Goal: Task Accomplishment & Management: Complete application form

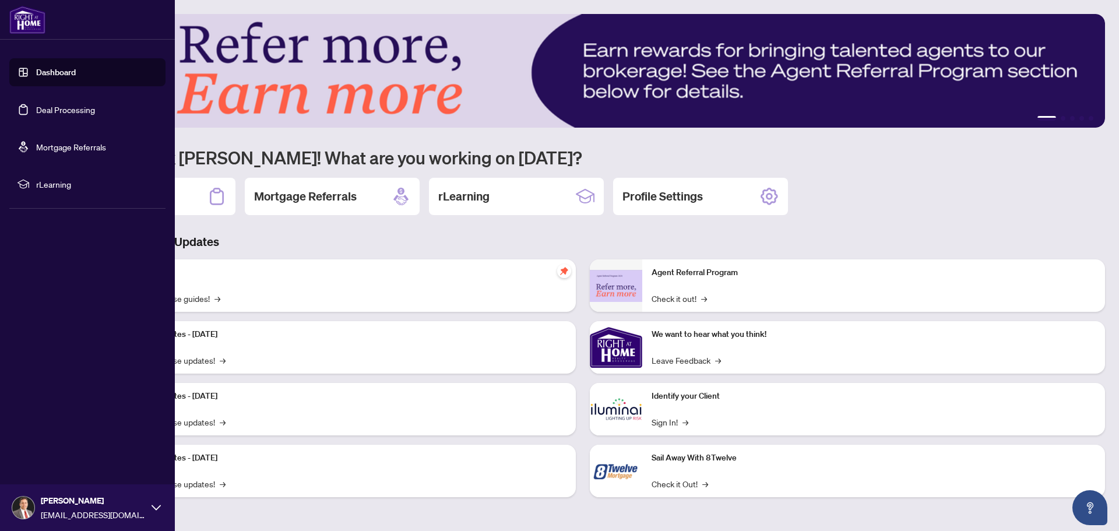
click at [37, 107] on link "Deal Processing" at bounding box center [65, 109] width 59 height 10
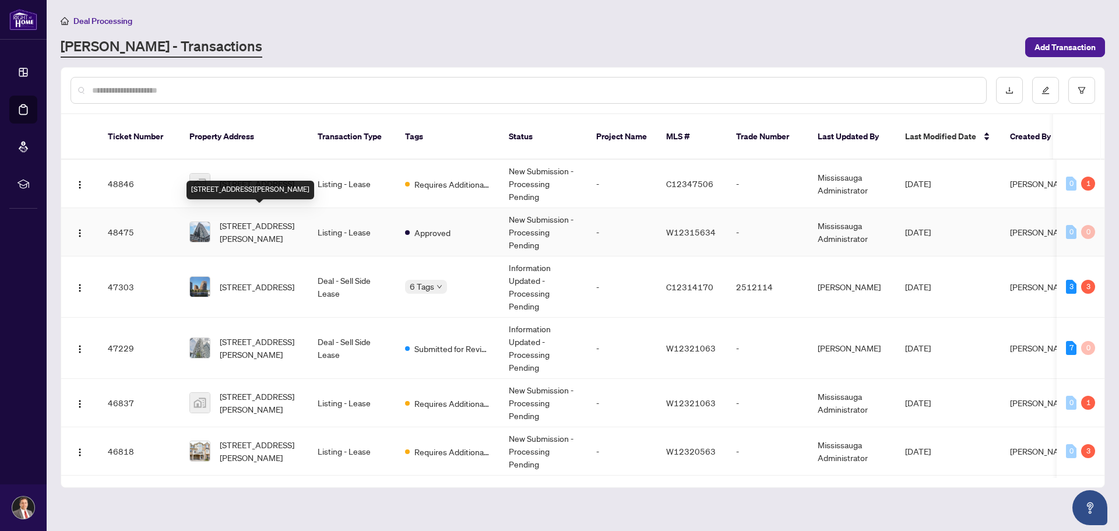
click at [242, 219] on span "[STREET_ADDRESS][PERSON_NAME]" at bounding box center [259, 232] width 79 height 26
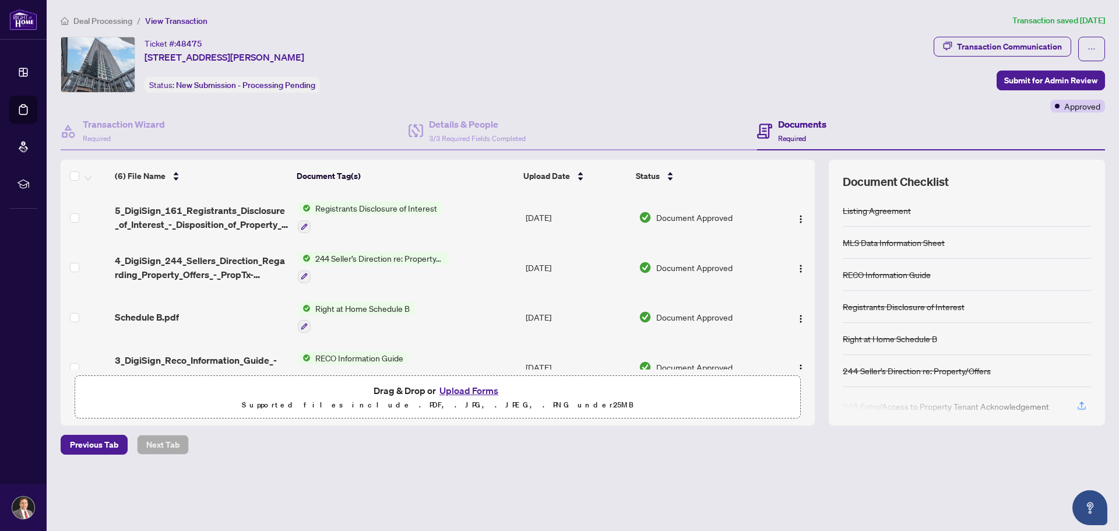
click at [472, 389] on button "Upload Forms" at bounding box center [469, 390] width 66 height 15
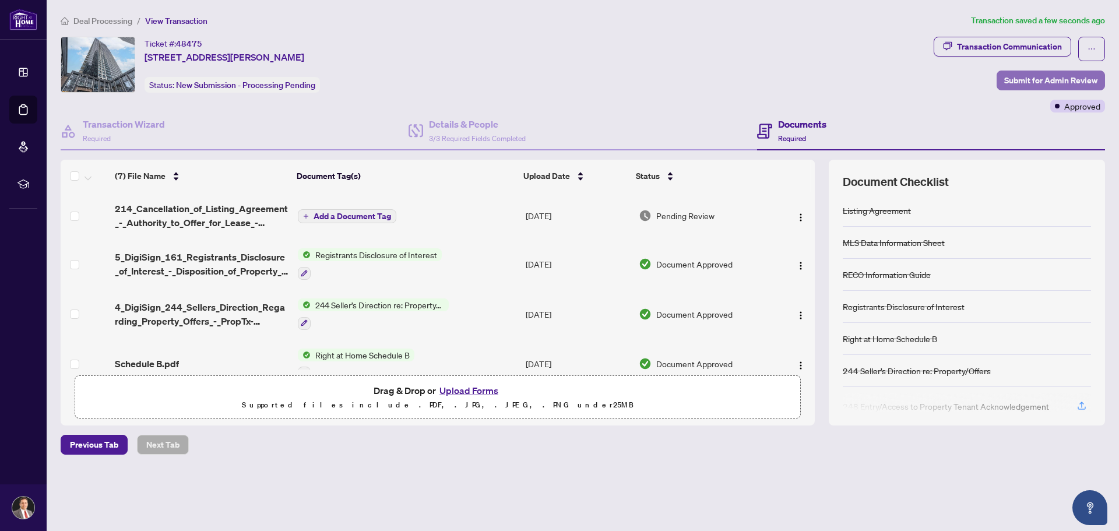
click at [1034, 82] on span "Submit for Admin Review" at bounding box center [1050, 80] width 93 height 19
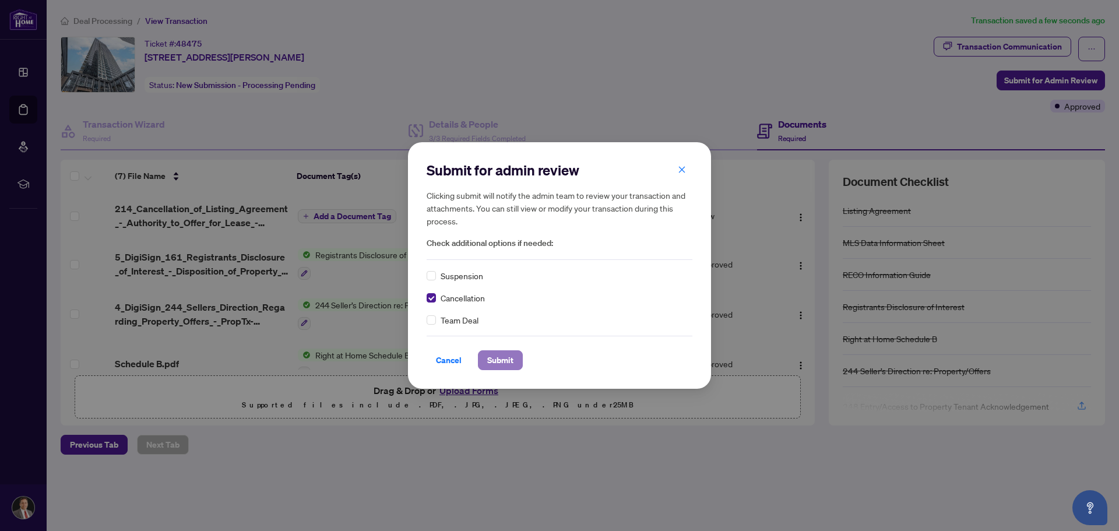
click at [502, 361] on span "Submit" at bounding box center [500, 360] width 26 height 19
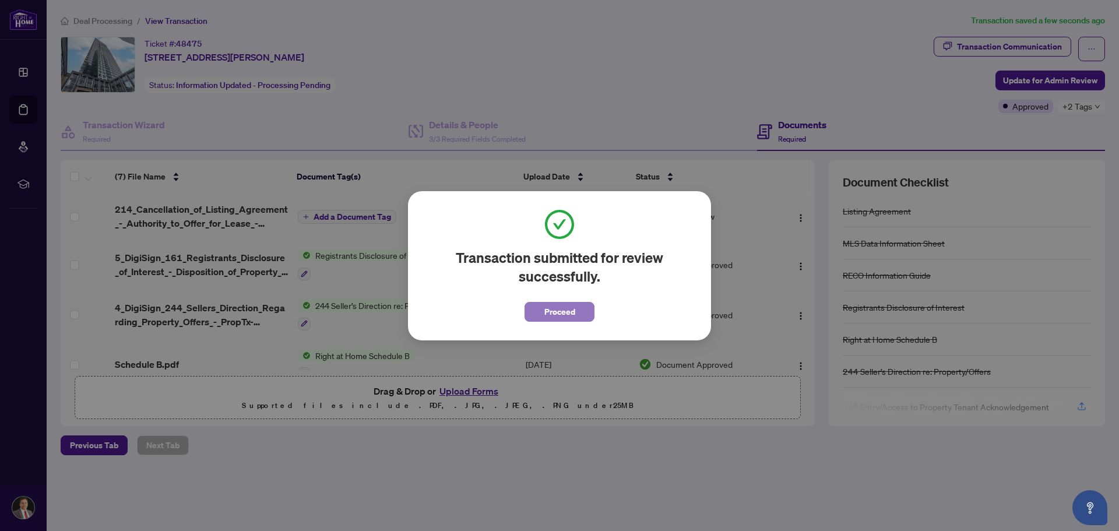
click at [576, 314] on button "Proceed" at bounding box center [559, 312] width 70 height 20
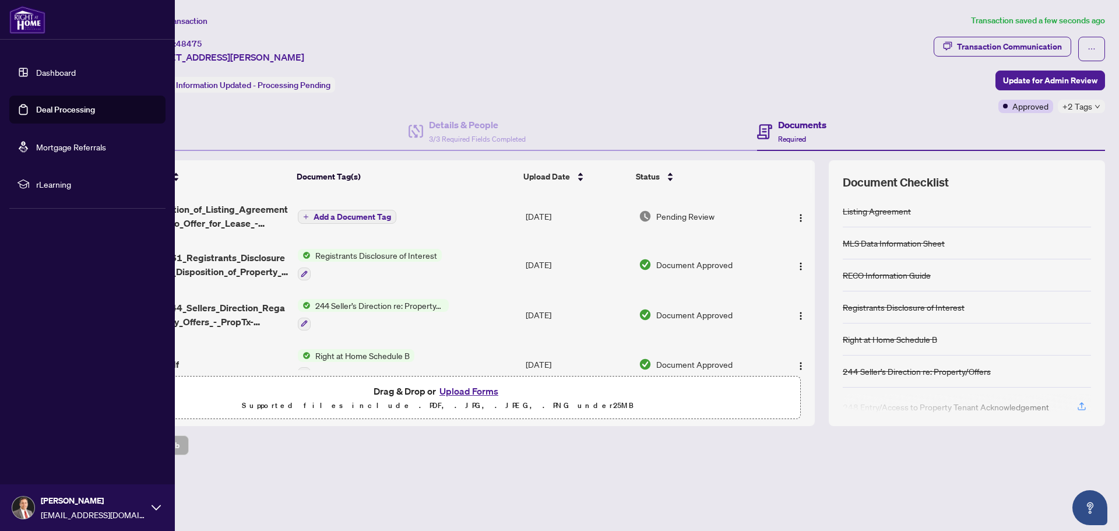
click at [71, 112] on link "Deal Processing" at bounding box center [65, 109] width 59 height 10
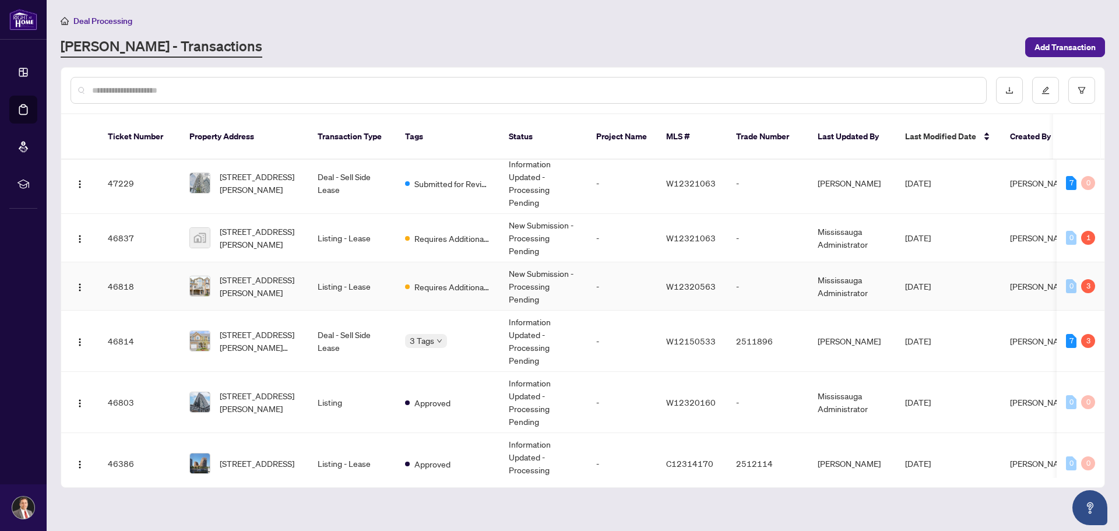
scroll to position [233, 0]
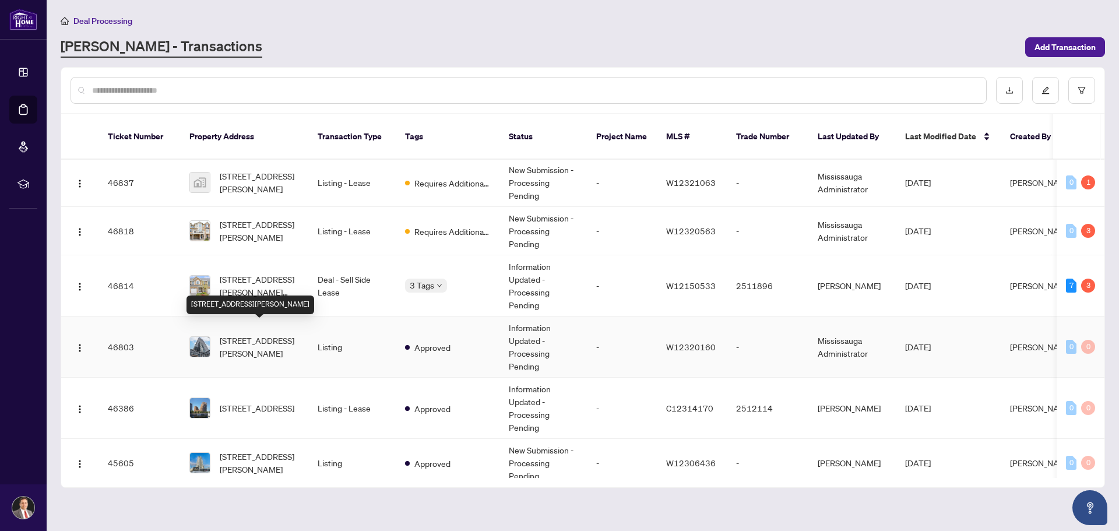
click at [245, 334] on span "[STREET_ADDRESS][PERSON_NAME]" at bounding box center [259, 347] width 79 height 26
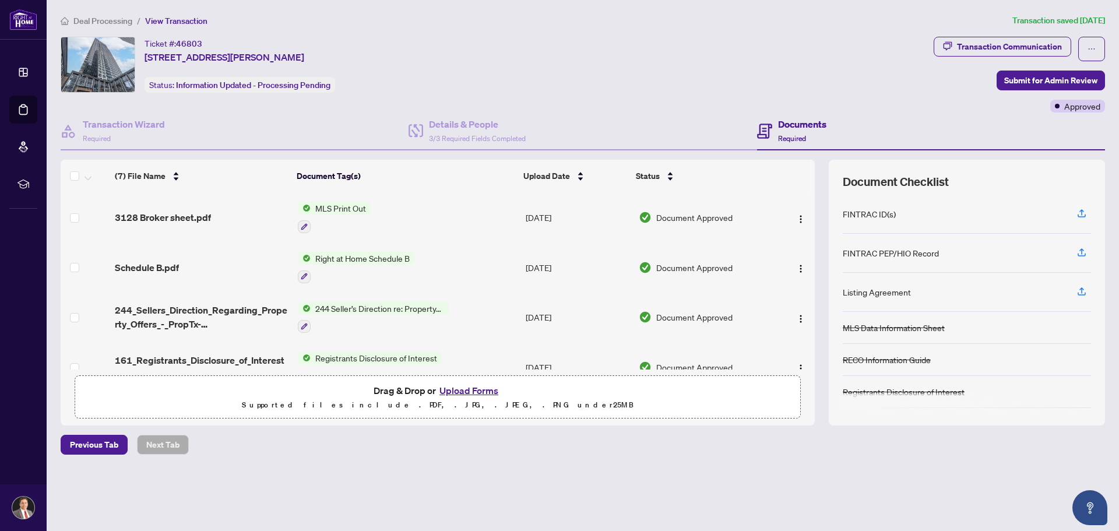
click at [470, 390] on button "Upload Forms" at bounding box center [469, 390] width 66 height 15
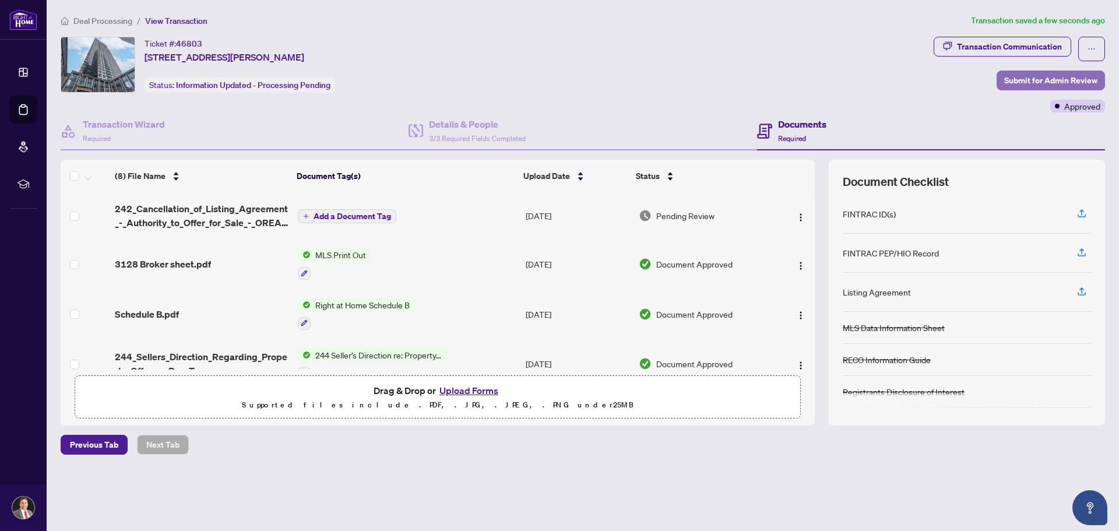
click at [1038, 80] on span "Submit for Admin Review" at bounding box center [1050, 80] width 93 height 19
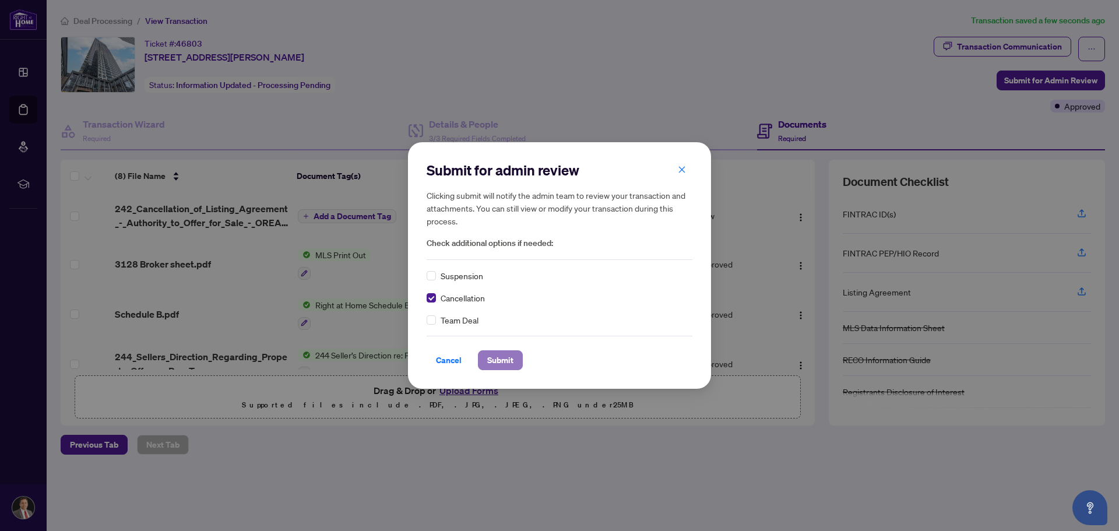
click at [508, 360] on span "Submit" at bounding box center [500, 360] width 26 height 19
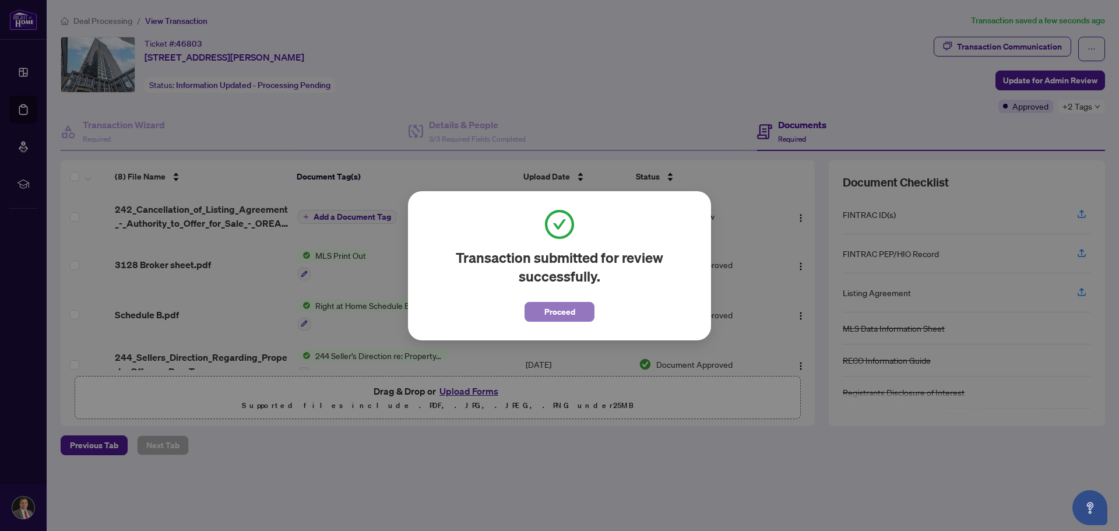
click at [546, 308] on span "Proceed" at bounding box center [559, 311] width 31 height 19
